Goal: Register for event/course

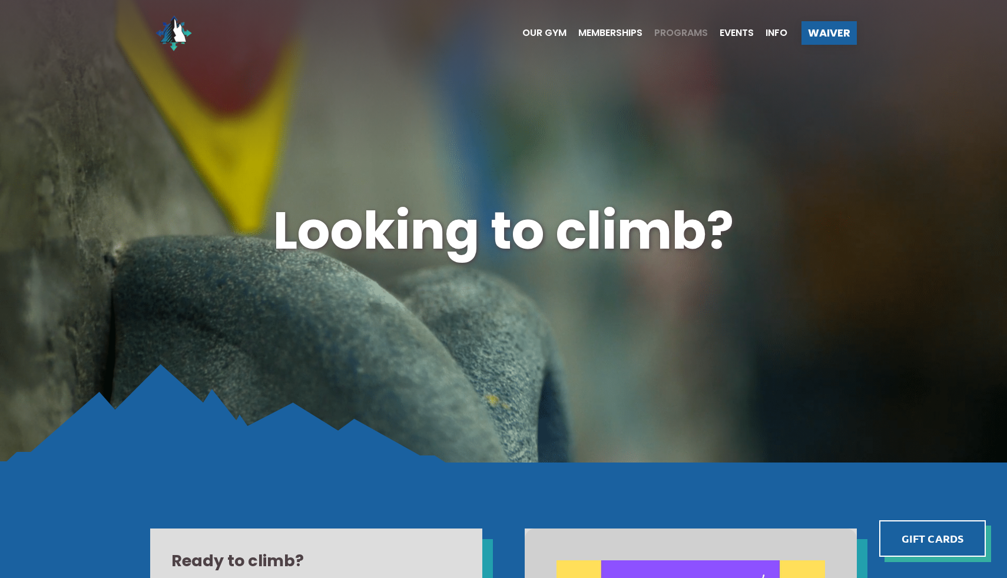
click at [672, 31] on span "Programs" at bounding box center [681, 32] width 54 height 9
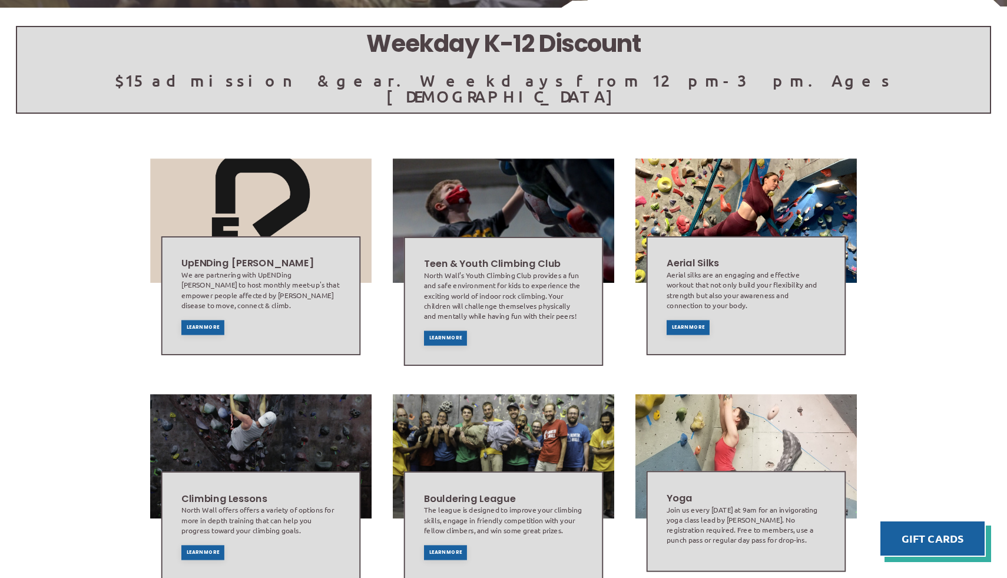
scroll to position [290, 0]
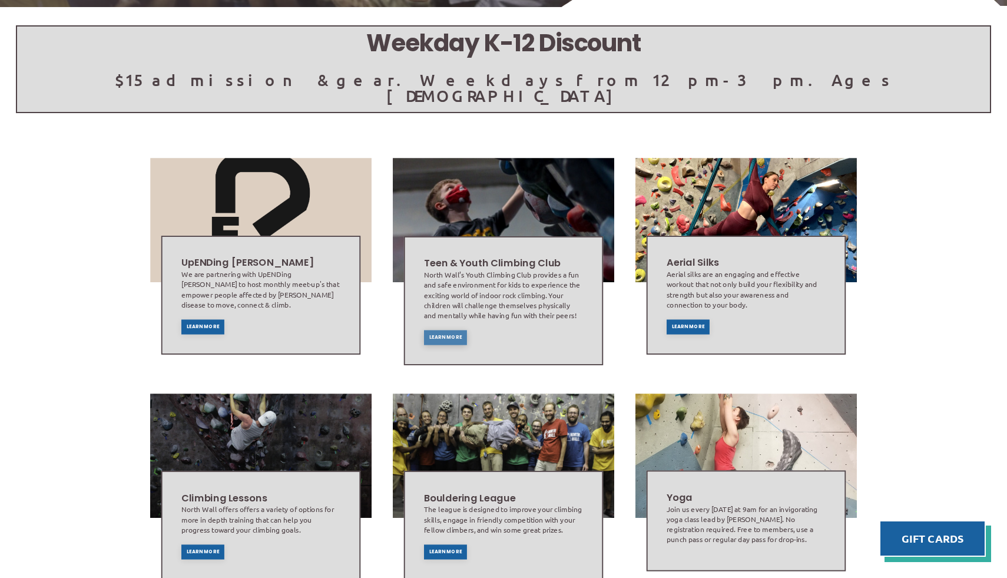
click at [433, 335] on span "Learn More" at bounding box center [445, 337] width 33 height 5
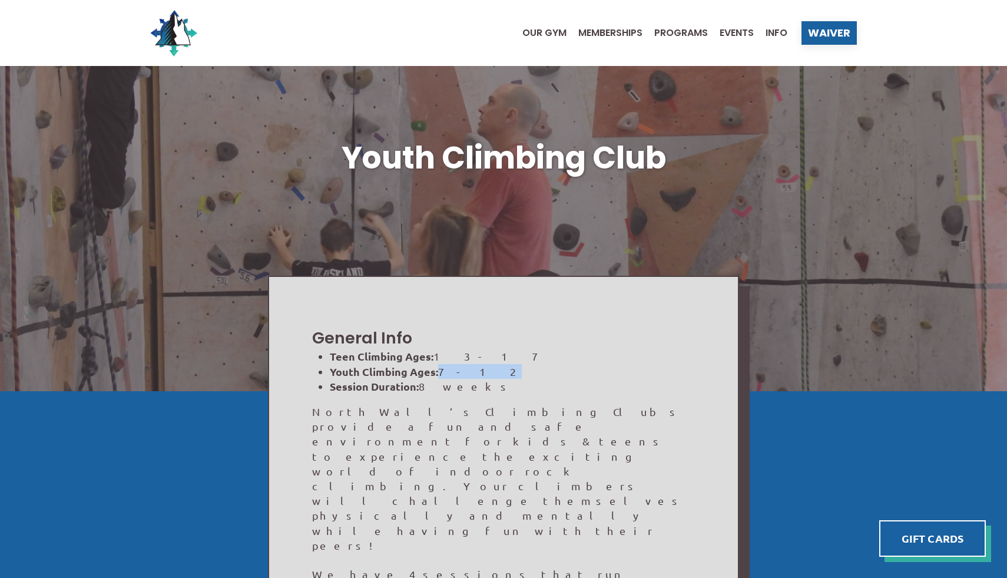
drag, startPoint x: 441, startPoint y: 370, endPoint x: 475, endPoint y: 366, distance: 33.8
click at [475, 367] on li "Youth Climbing Ages: [DEMOGRAPHIC_DATA]" at bounding box center [512, 371] width 365 height 15
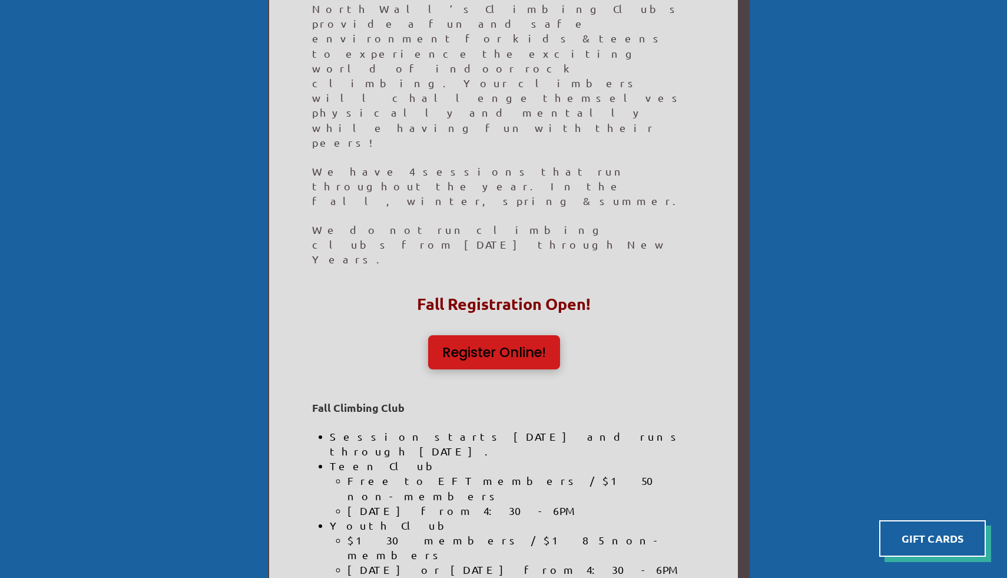
scroll to position [402, 0]
drag, startPoint x: 348, startPoint y: 397, endPoint x: 505, endPoint y: 396, distance: 156.7
click at [505, 562] on li "Tuesday or Friday from 4:30-6PM" at bounding box center [520, 569] width 347 height 15
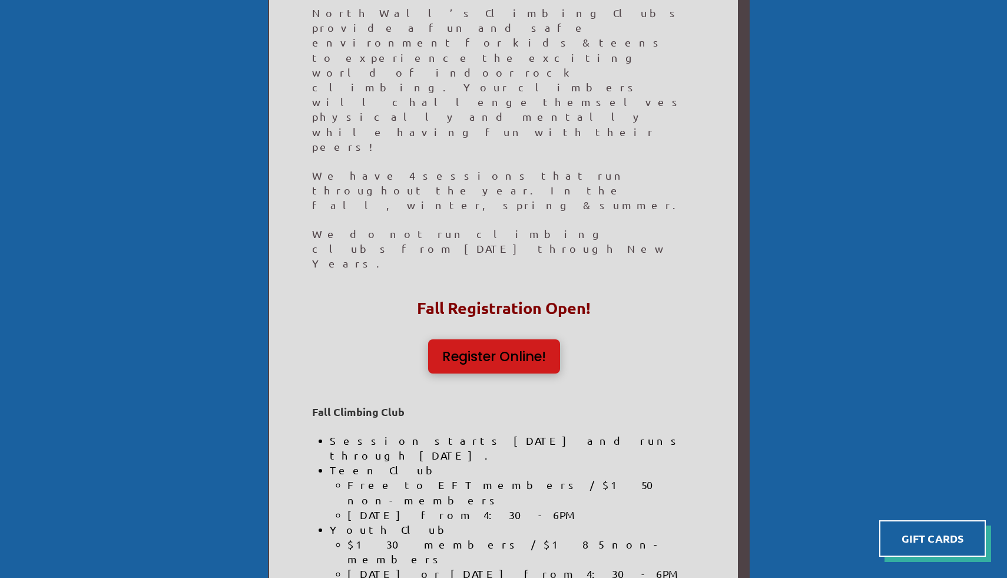
scroll to position [396, 0]
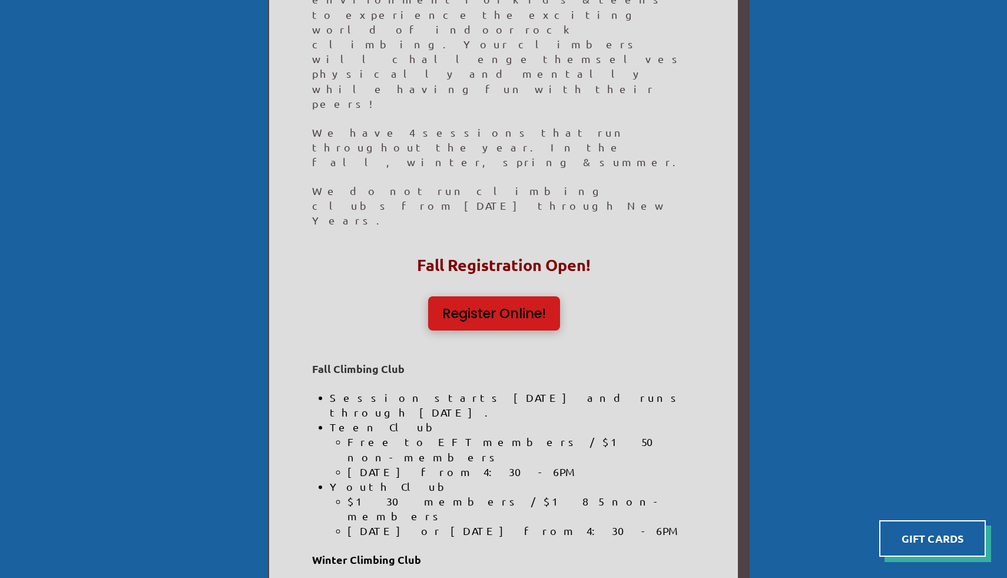
scroll to position [442, 0]
click at [478, 306] on span "Register Online!" at bounding box center [494, 313] width 104 height 14
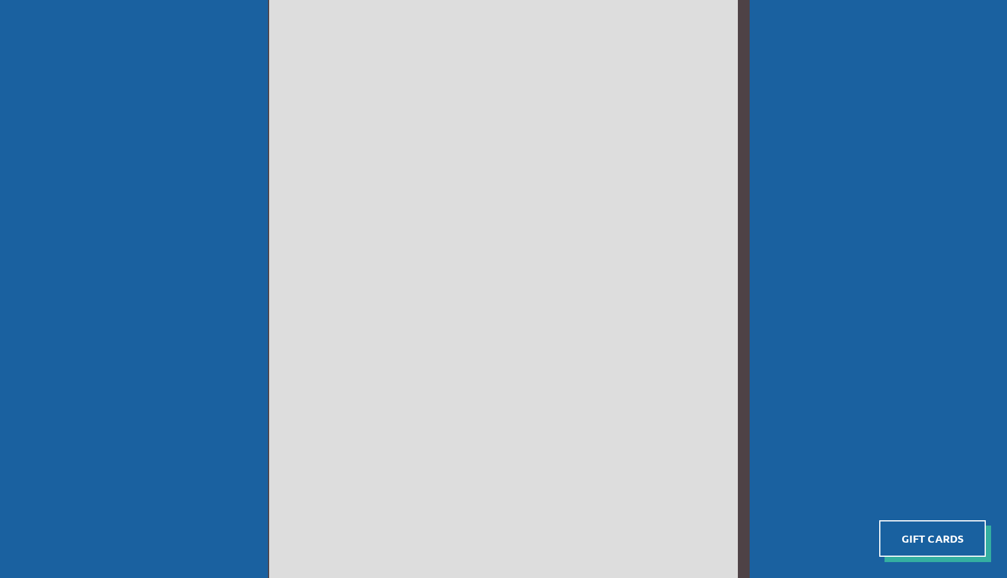
scroll to position [574, 0]
